Goal: Task Accomplishment & Management: Use online tool/utility

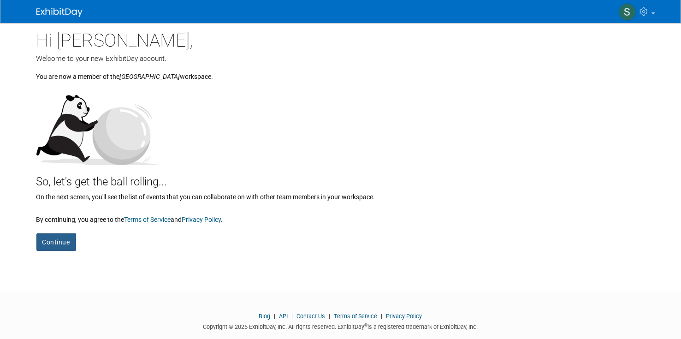
click at [52, 242] on button "Continue" at bounding box center [56, 242] width 40 height 18
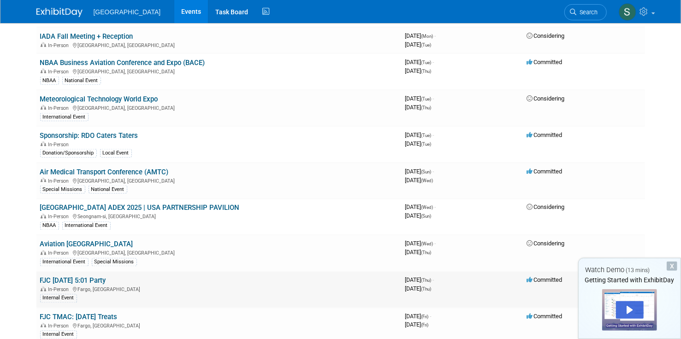
scroll to position [738, 0]
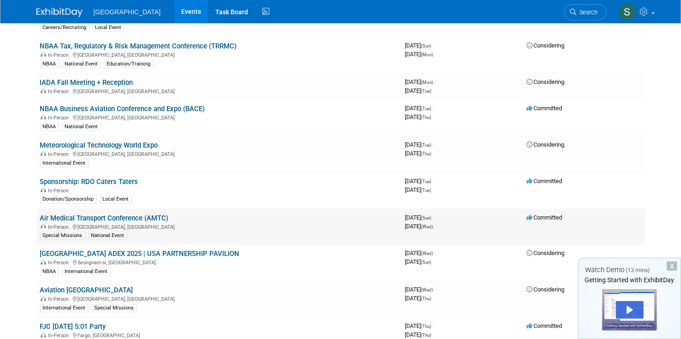
click at [115, 214] on link "Air Medical Transport Conference (AMTC)" at bounding box center [104, 218] width 129 height 8
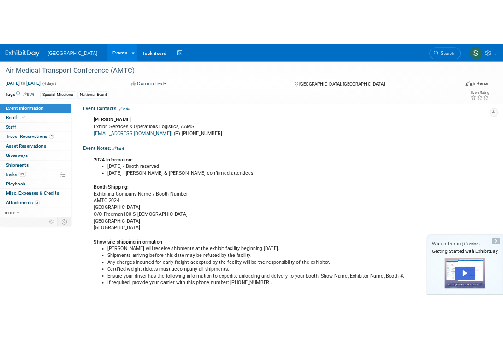
scroll to position [393, 0]
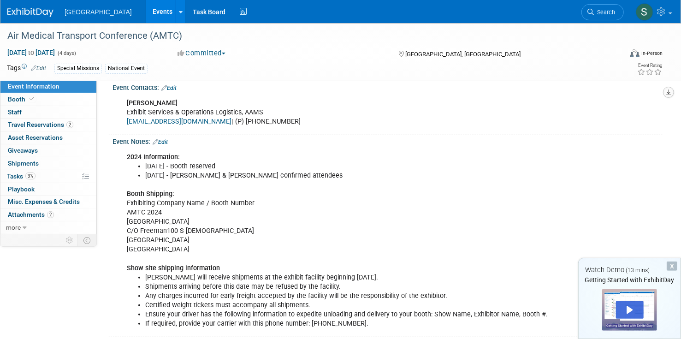
click at [669, 92] on icon "button" at bounding box center [668, 92] width 5 height 6
click at [616, 120] on link "Export tab to PDF" at bounding box center [627, 118] width 77 height 13
